Goal: Check status: Check status

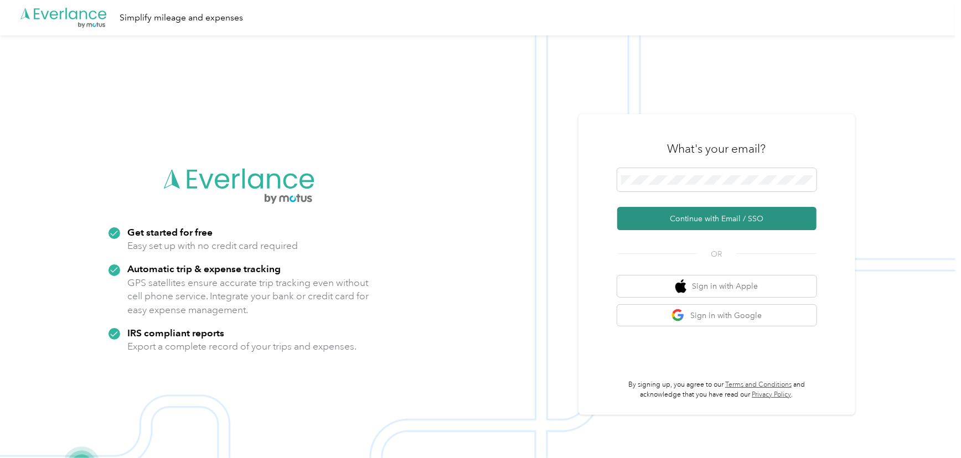
click at [670, 221] on button "Continue with Email / SSO" at bounding box center [716, 218] width 199 height 23
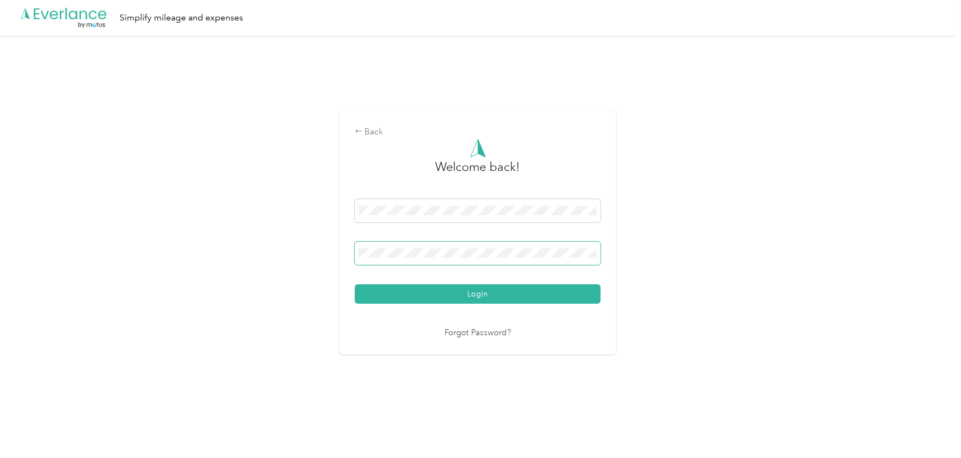
click at [355, 285] on button "Login" at bounding box center [478, 294] width 246 height 19
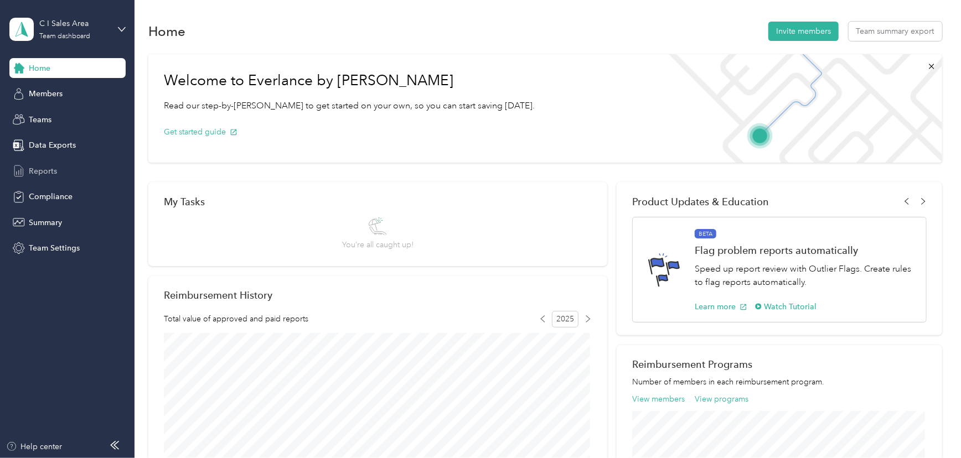
click at [34, 171] on span "Reports" at bounding box center [43, 172] width 28 height 12
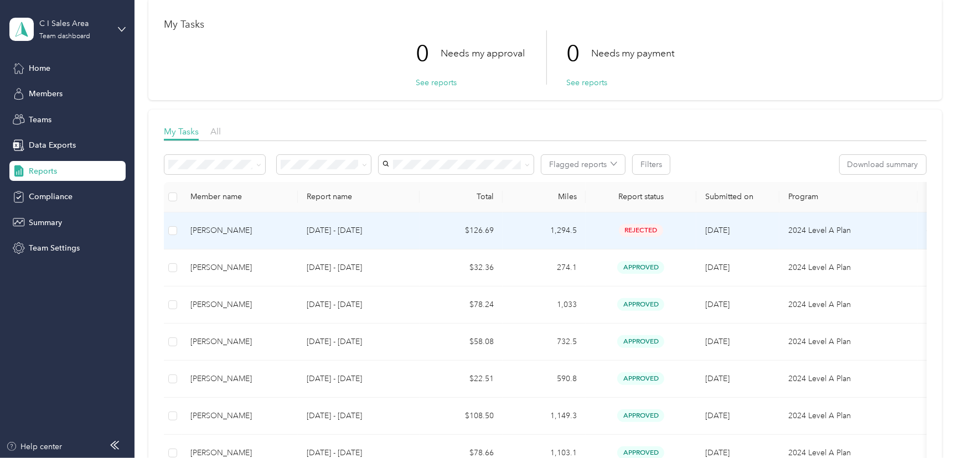
scroll to position [50, 0]
click at [349, 229] on p "[DATE] - [DATE]" at bounding box center [359, 231] width 104 height 12
